Goal: Book appointment/travel/reservation

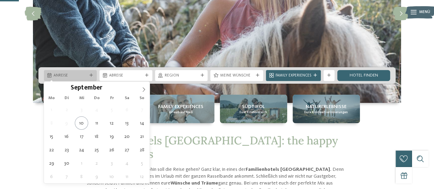
click at [89, 76] on icon at bounding box center [90, 75] width 3 height 3
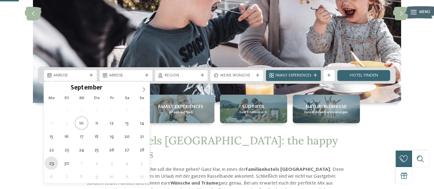
type div "29.09.2025"
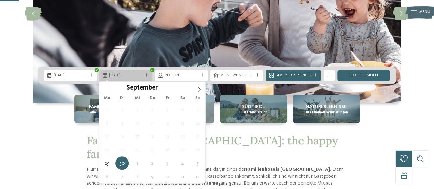
click at [146, 74] on icon at bounding box center [146, 75] width 3 height 3
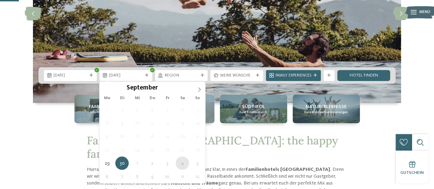
type div "04.10.2025"
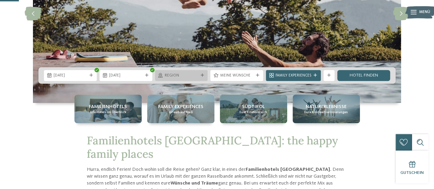
click at [199, 76] on div "Region" at bounding box center [181, 75] width 36 height 6
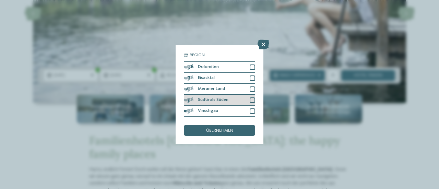
click at [237, 97] on div "Südtirols Süden" at bounding box center [219, 100] width 71 height 11
click at [235, 130] on div "übernehmen" at bounding box center [219, 130] width 71 height 11
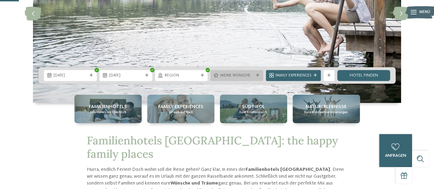
click at [242, 74] on span "Meine Wünsche" at bounding box center [237, 75] width 34 height 5
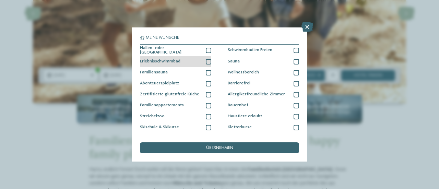
click at [207, 61] on div at bounding box center [208, 61] width 5 height 5
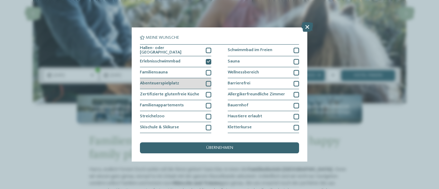
click at [206, 81] on div at bounding box center [208, 83] width 5 height 5
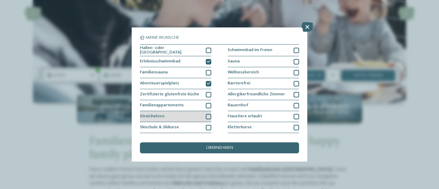
click at [206, 116] on div at bounding box center [208, 116] width 5 height 5
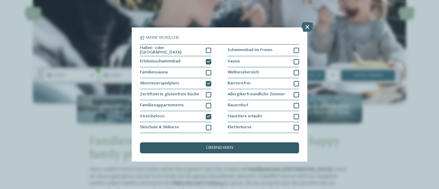
click at [215, 147] on span "übernehmen" at bounding box center [219, 148] width 27 height 4
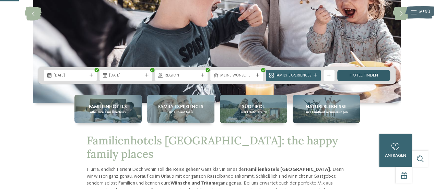
click at [356, 77] on link "Hotel finden" at bounding box center [363, 75] width 53 height 11
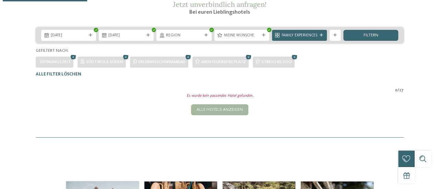
scroll to position [229, 0]
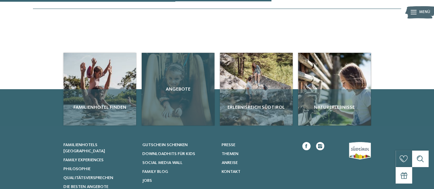
click at [183, 93] on span "Angebote" at bounding box center [177, 89] width 67 height 7
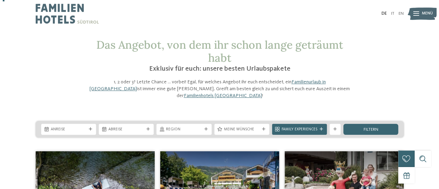
scroll to position [103, 0]
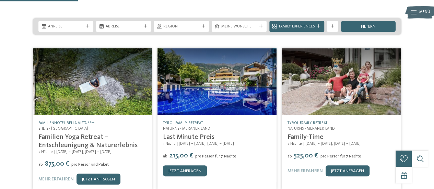
click at [185, 126] on address "Naturns - Meraner Land" at bounding box center [217, 128] width 108 height 5
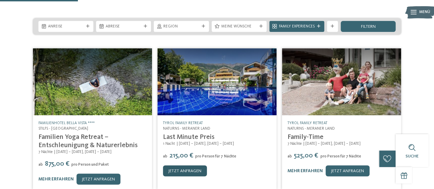
click at [188, 165] on link "jetzt anfragen" at bounding box center [185, 170] width 44 height 11
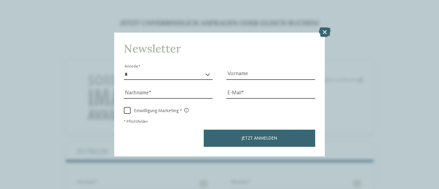
click at [324, 52] on div "Newsletter * **** **** ******* ****** Anrede Vorname Nachname E-Mail Link Link" at bounding box center [219, 95] width 211 height 124
click at [328, 30] on icon at bounding box center [325, 32] width 12 height 10
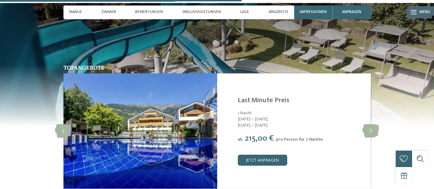
scroll to position [1109, 0]
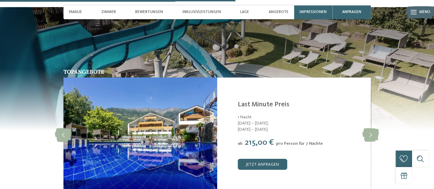
click at [191, 133] on img at bounding box center [140, 134] width 154 height 115
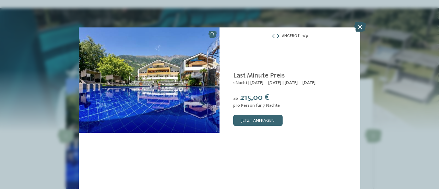
click at [358, 30] on icon at bounding box center [360, 27] width 12 height 10
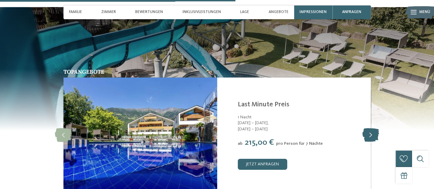
click at [371, 135] on icon at bounding box center [370, 135] width 17 height 14
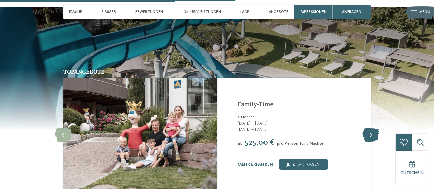
click at [371, 135] on icon at bounding box center [370, 135] width 17 height 14
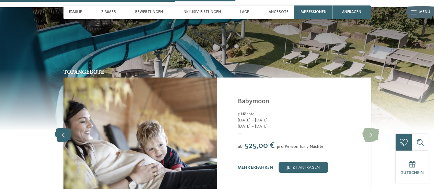
click at [64, 134] on icon at bounding box center [63, 135] width 17 height 14
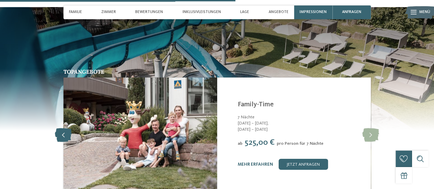
click at [64, 135] on icon at bounding box center [63, 135] width 17 height 14
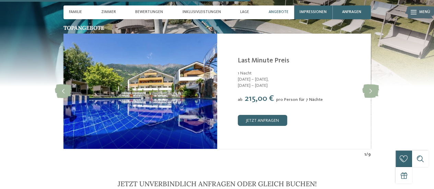
scroll to position [1143, 0]
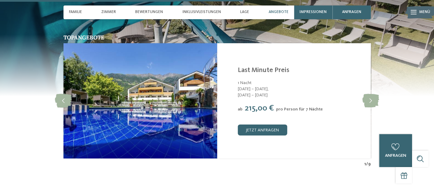
click at [265, 67] on link "Last Minute Preis" at bounding box center [262, 70] width 51 height 7
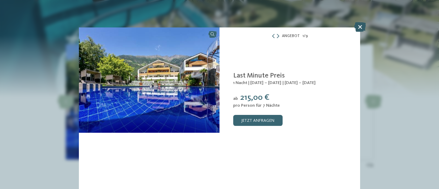
click at [359, 28] on icon at bounding box center [360, 27] width 12 height 10
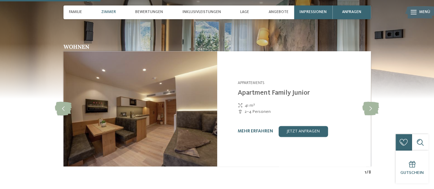
scroll to position [492, 0]
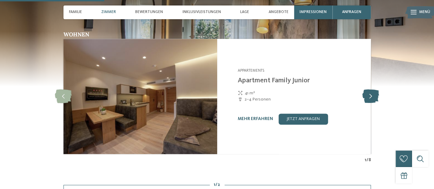
click at [365, 94] on icon at bounding box center [370, 96] width 17 height 14
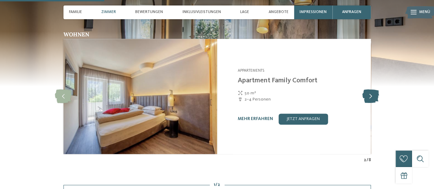
click at [365, 94] on icon at bounding box center [370, 96] width 17 height 14
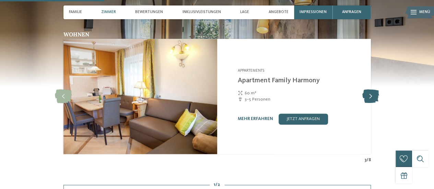
click at [365, 94] on icon at bounding box center [370, 96] width 17 height 14
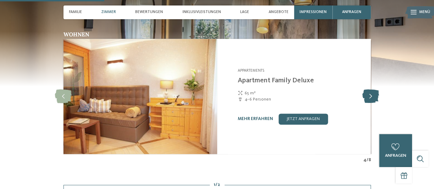
click at [365, 94] on icon at bounding box center [370, 96] width 17 height 14
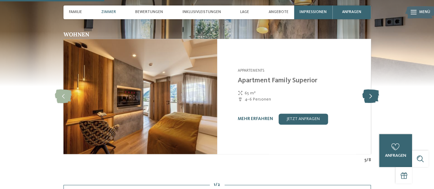
click at [365, 94] on icon at bounding box center [370, 96] width 17 height 14
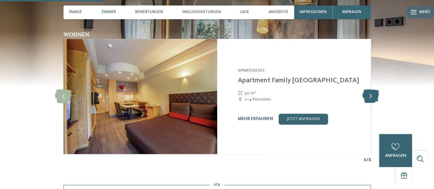
click at [365, 94] on icon at bounding box center [370, 96] width 17 height 14
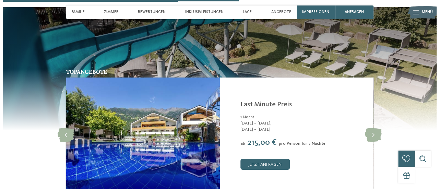
scroll to position [1143, 0]
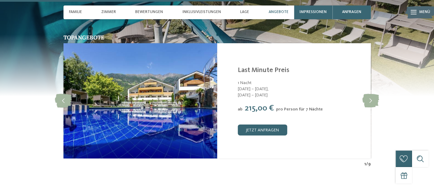
click at [106, 102] on img at bounding box center [140, 100] width 154 height 115
